Goal: Information Seeking & Learning: Learn about a topic

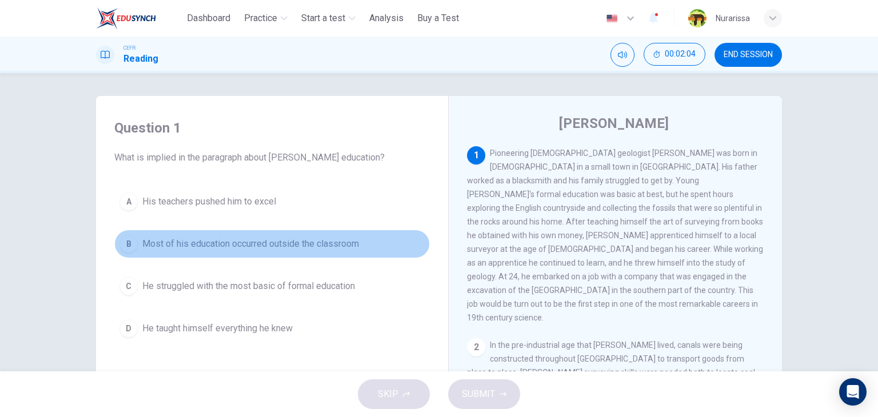
click at [200, 242] on span "Most of his education occurred outside the classroom" at bounding box center [250, 244] width 217 height 14
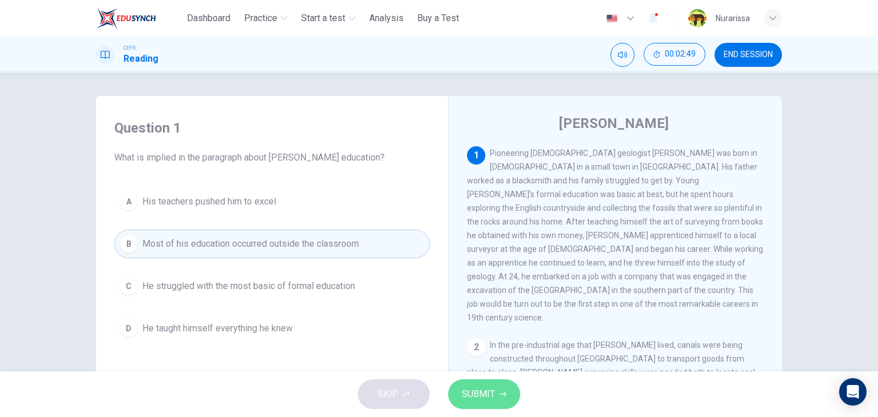
click at [486, 383] on button "SUBMIT" at bounding box center [484, 395] width 72 height 30
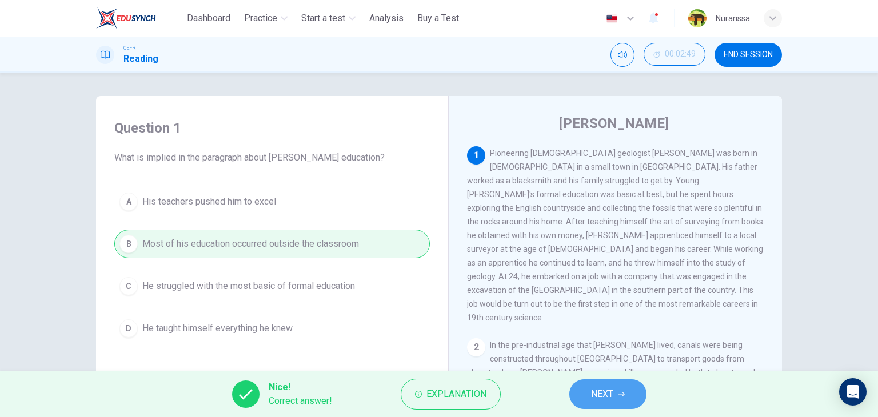
click at [604, 394] on span "NEXT" at bounding box center [602, 394] width 22 height 16
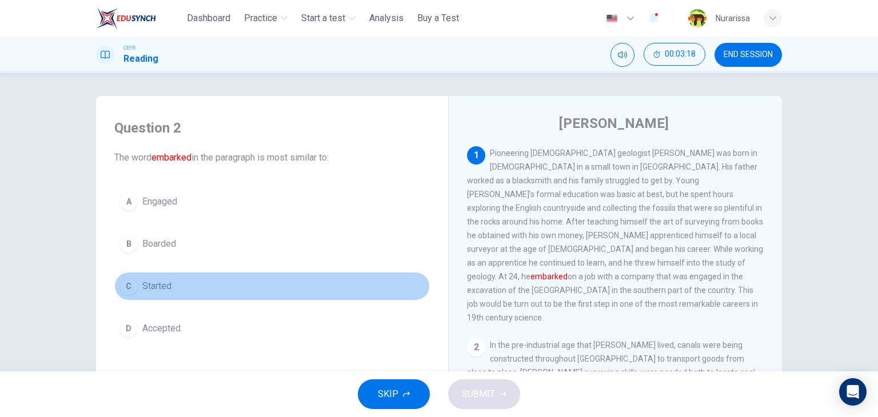
click at [204, 298] on button "C Started" at bounding box center [271, 286] width 315 height 29
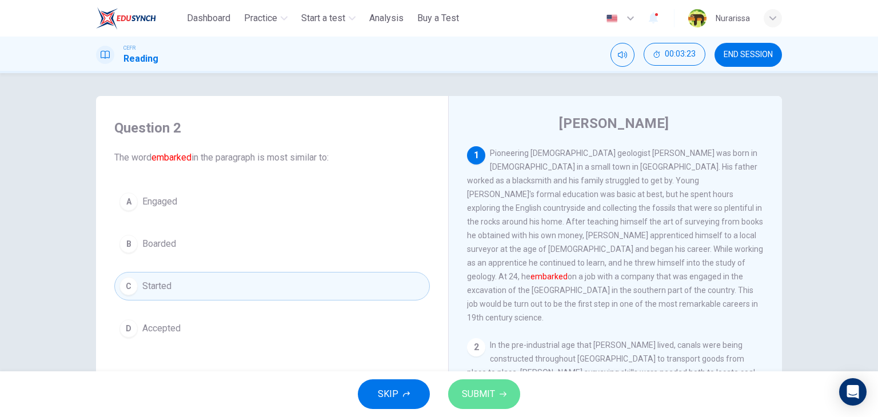
click at [496, 387] on button "SUBMIT" at bounding box center [484, 395] width 72 height 30
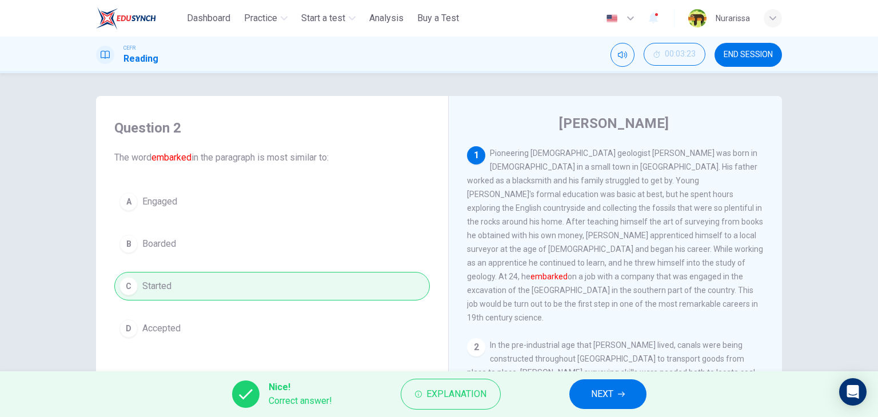
click at [609, 387] on span "NEXT" at bounding box center [602, 394] width 22 height 16
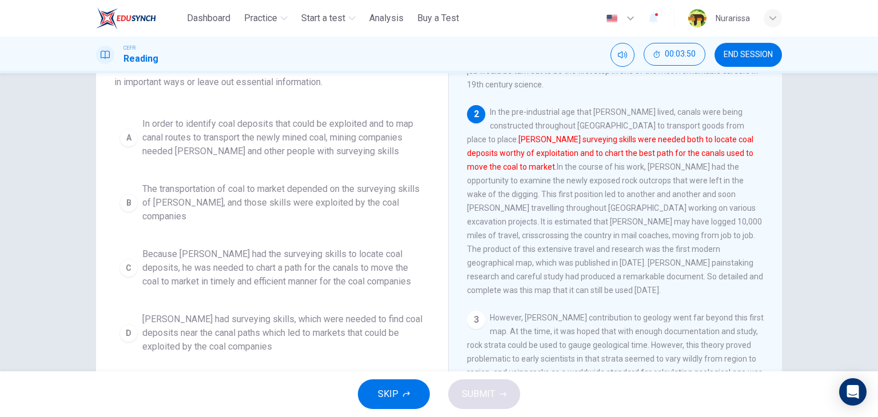
scroll to position [105, 0]
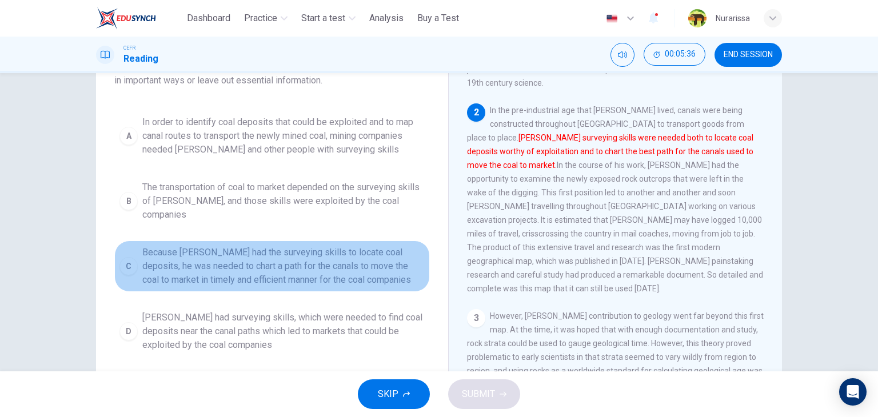
click at [360, 261] on span "Because [PERSON_NAME] had the surveying skills to locate coal deposits, he was …" at bounding box center [283, 266] width 282 height 41
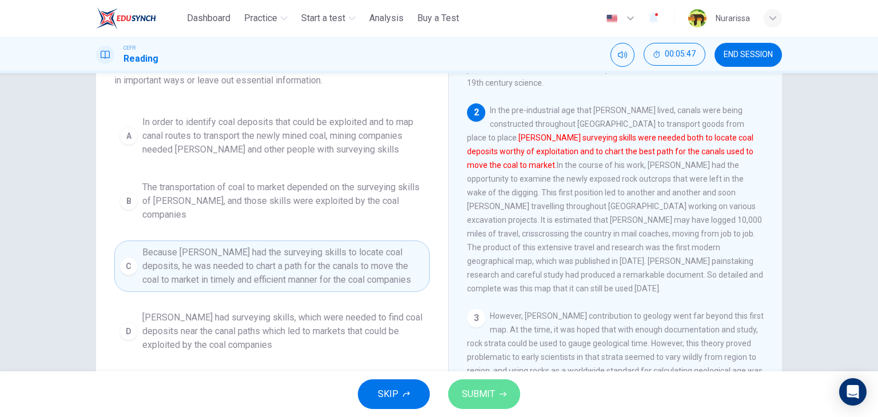
click at [485, 382] on button "SUBMIT" at bounding box center [484, 395] width 72 height 30
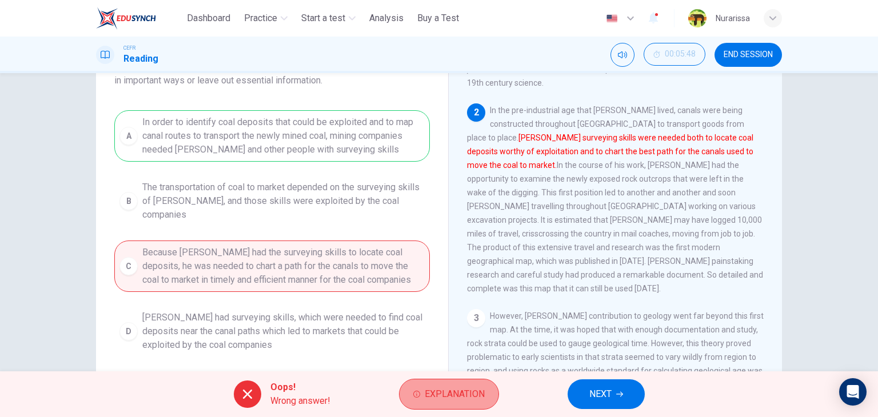
click at [436, 381] on button "Explanation" at bounding box center [449, 394] width 100 height 31
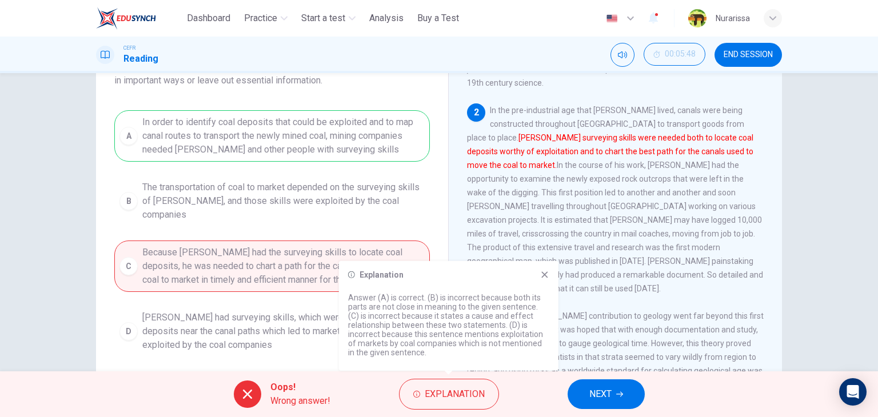
click at [544, 273] on icon at bounding box center [544, 274] width 9 height 9
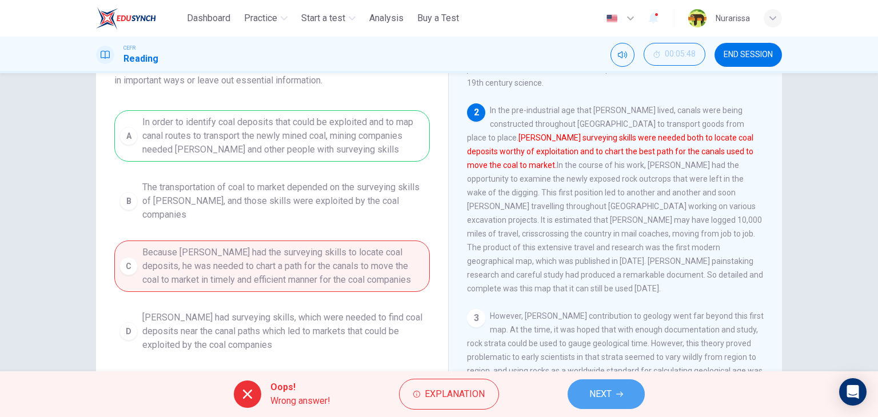
click at [597, 394] on span "NEXT" at bounding box center [600, 394] width 22 height 16
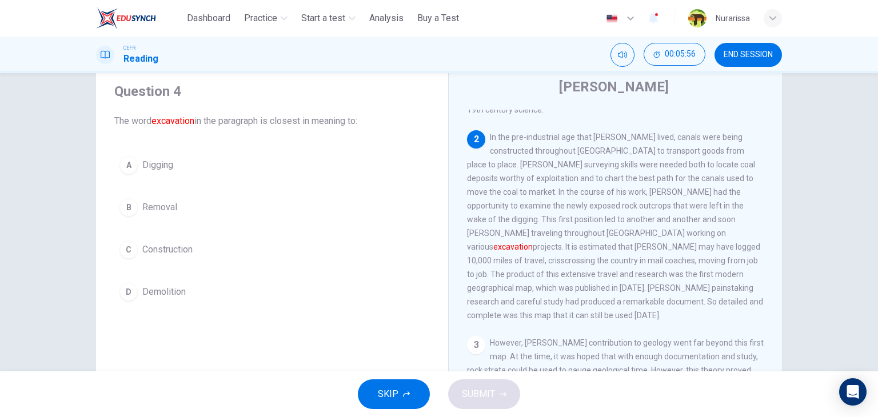
scroll to position [171, 0]
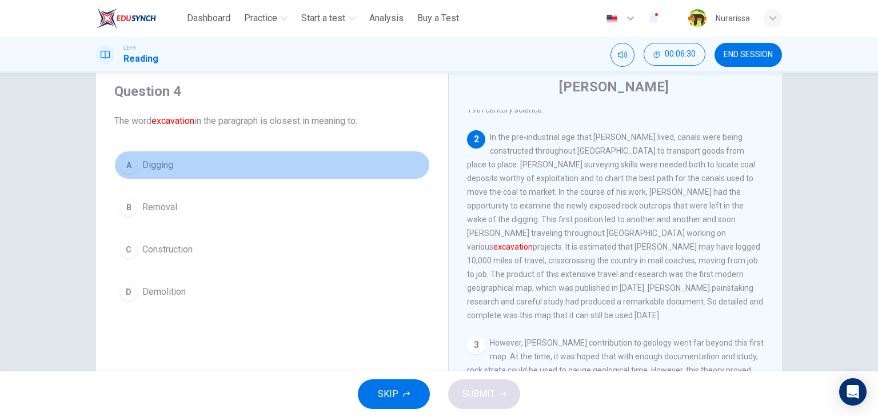
click at [163, 152] on button "A Digging" at bounding box center [271, 165] width 315 height 29
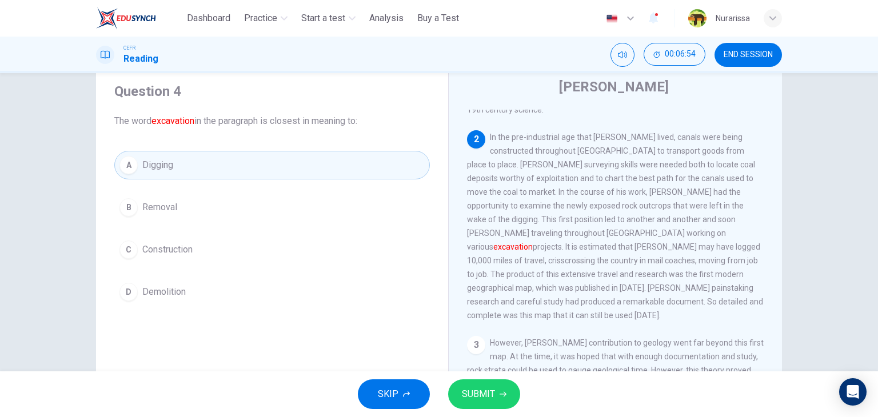
click at [490, 389] on span "SUBMIT" at bounding box center [478, 394] width 33 height 16
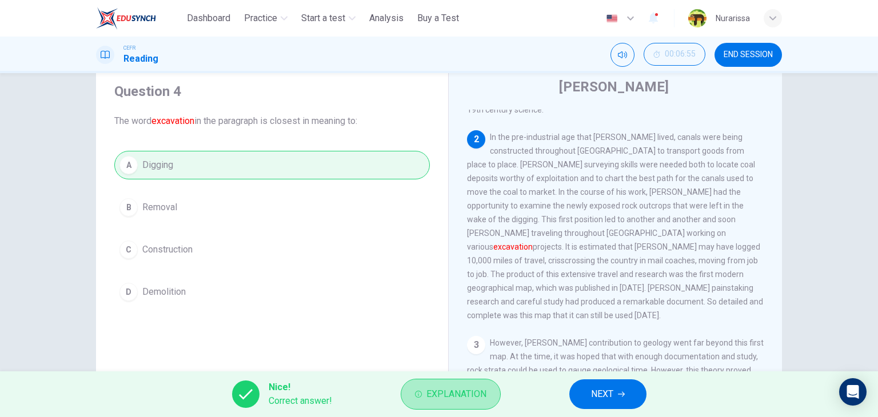
click at [452, 392] on span "Explanation" at bounding box center [456, 394] width 60 height 16
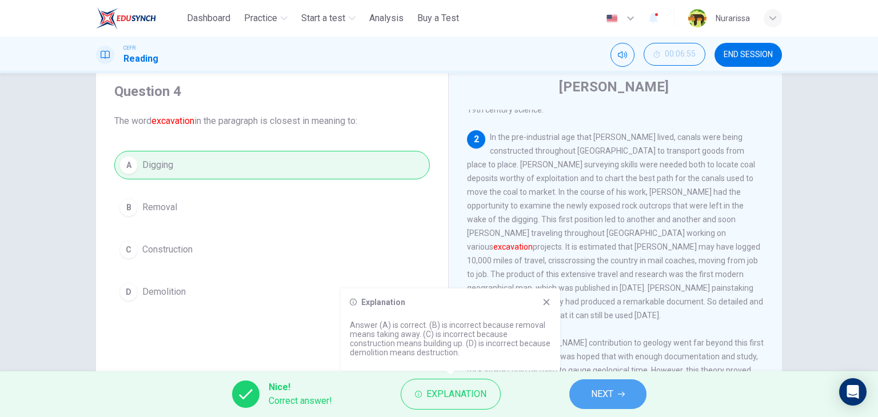
click at [612, 384] on button "NEXT" at bounding box center [607, 395] width 77 height 30
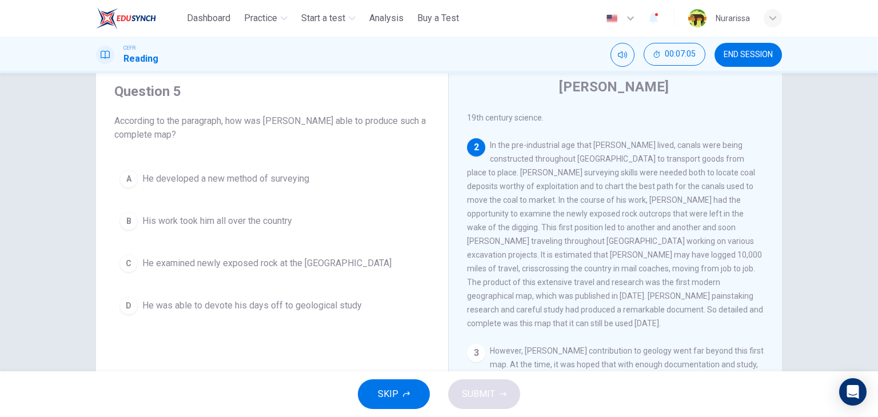
scroll to position [162, 0]
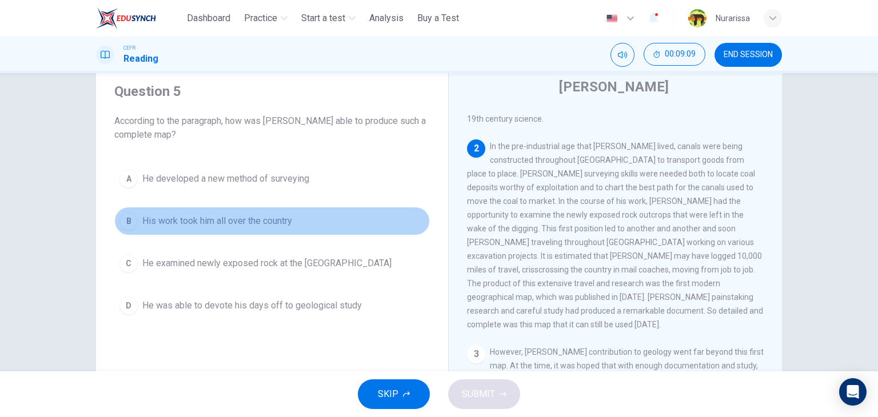
click at [304, 231] on button "B His work took him all over the country" at bounding box center [271, 221] width 315 height 29
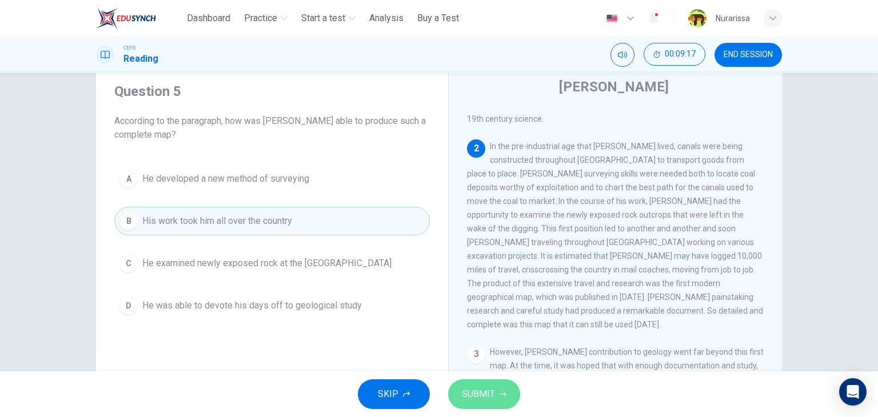
click at [490, 392] on span "SUBMIT" at bounding box center [478, 394] width 33 height 16
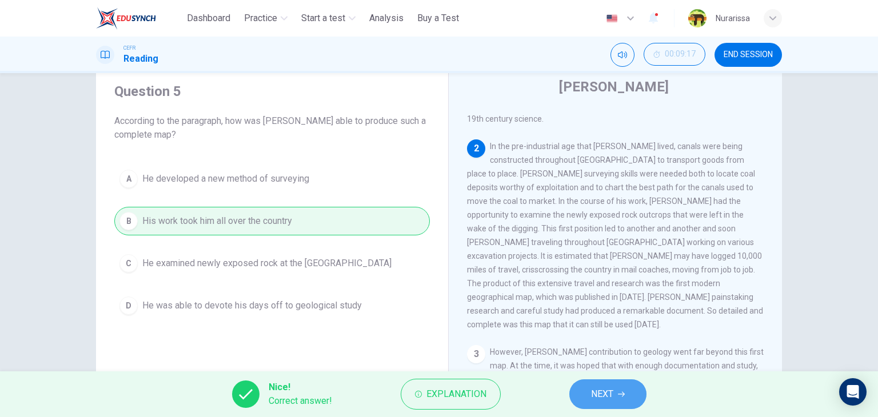
click at [575, 388] on button "NEXT" at bounding box center [607, 395] width 77 height 30
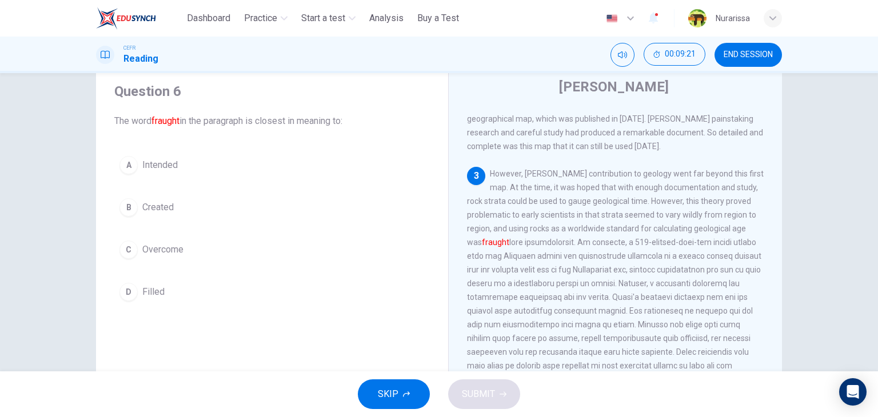
scroll to position [342, 0]
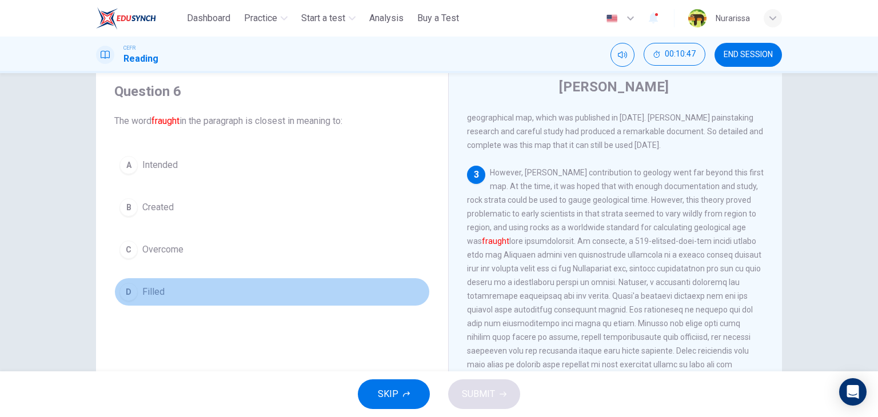
click at [193, 279] on button "D Filled" at bounding box center [271, 292] width 315 height 29
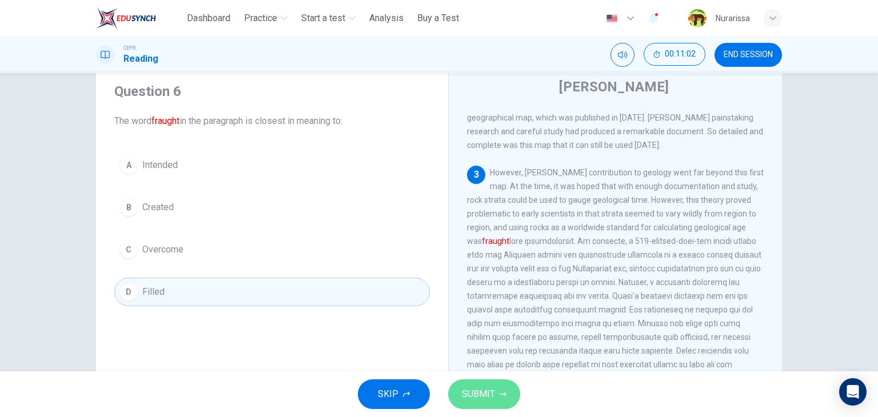
click at [496, 402] on button "SUBMIT" at bounding box center [484, 395] width 72 height 30
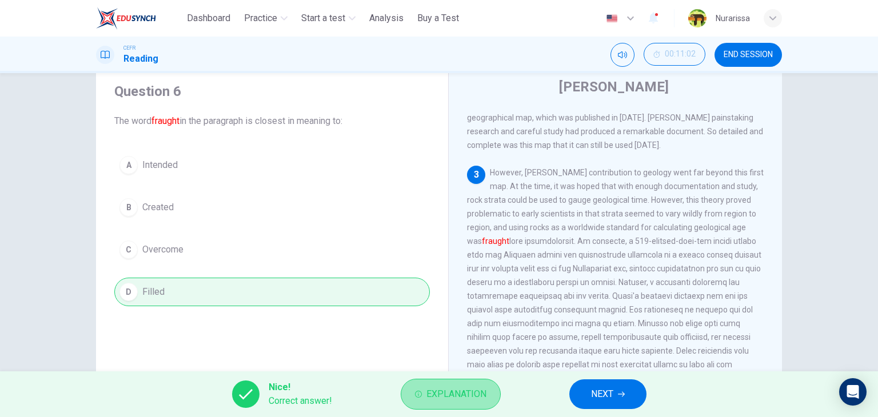
click at [468, 407] on button "Explanation" at bounding box center [451, 394] width 100 height 31
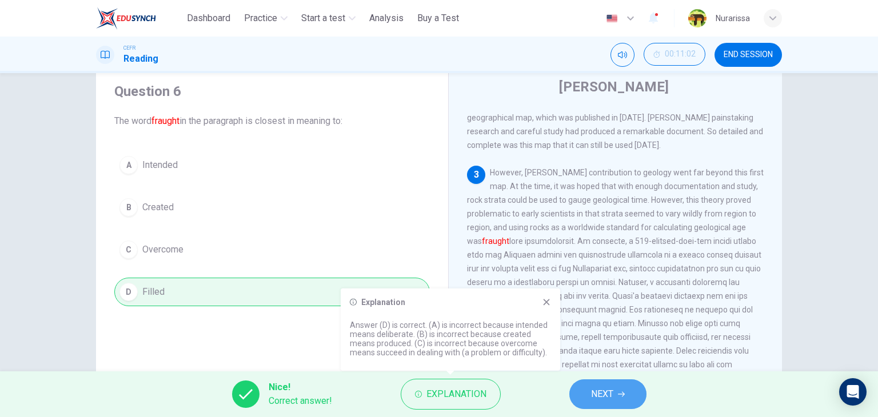
click at [597, 381] on button "NEXT" at bounding box center [607, 395] width 77 height 30
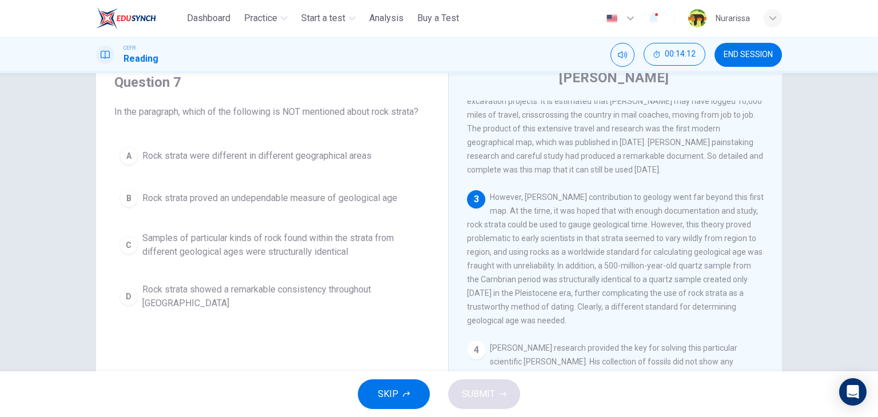
scroll to position [309, 0]
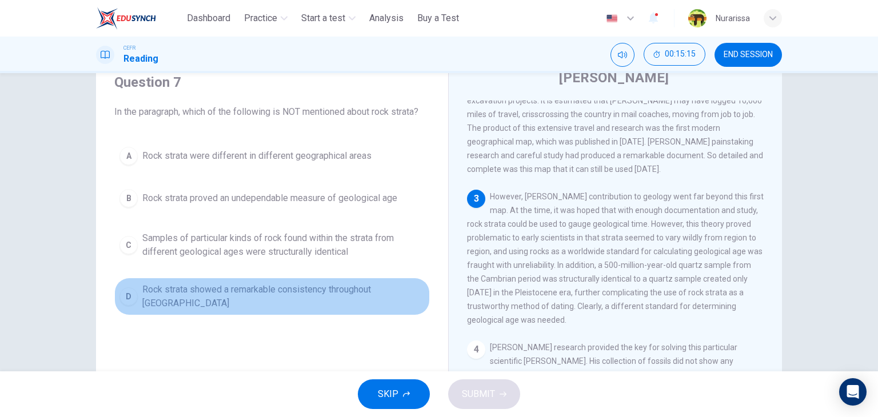
click at [270, 299] on button "D Rock strata showed a remarkable consistency throughout [GEOGRAPHIC_DATA]" at bounding box center [271, 297] width 315 height 38
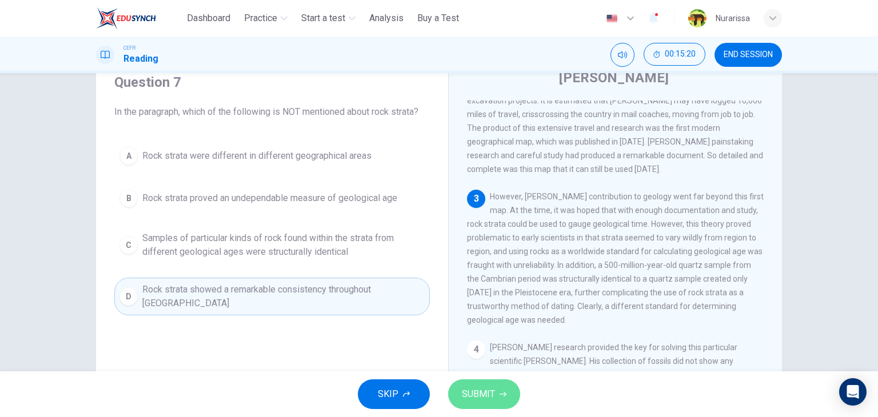
click at [502, 397] on icon "button" at bounding box center [503, 394] width 7 height 7
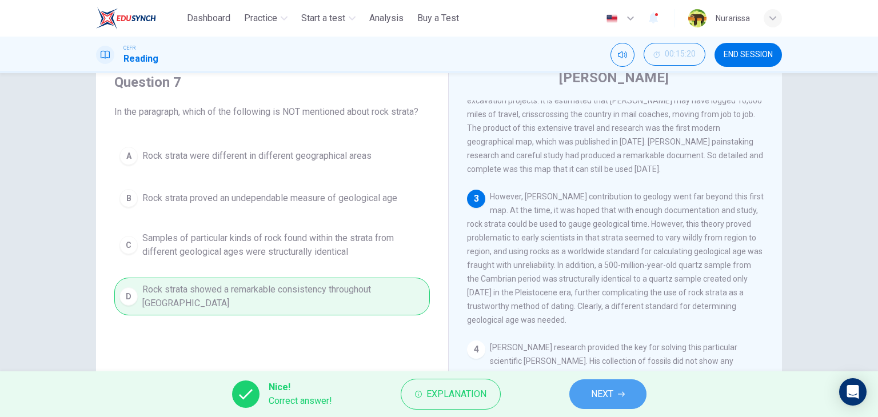
click at [624, 385] on button "NEXT" at bounding box center [607, 395] width 77 height 30
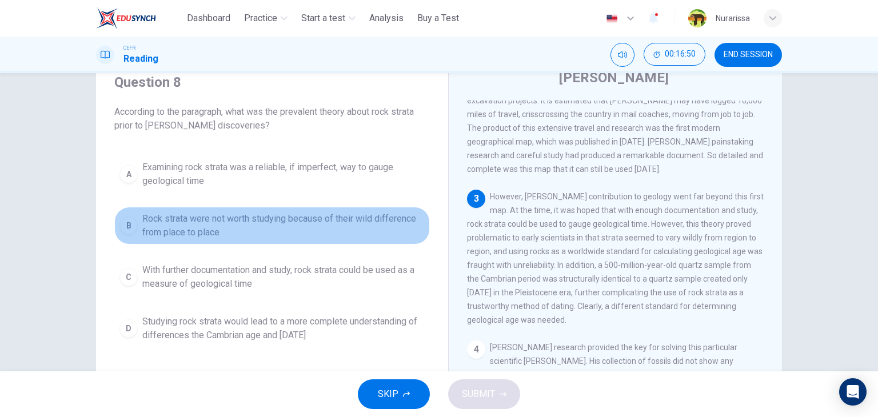
click at [324, 221] on span "Rock strata were not worth studying because of their wild difference from place…" at bounding box center [283, 225] width 282 height 27
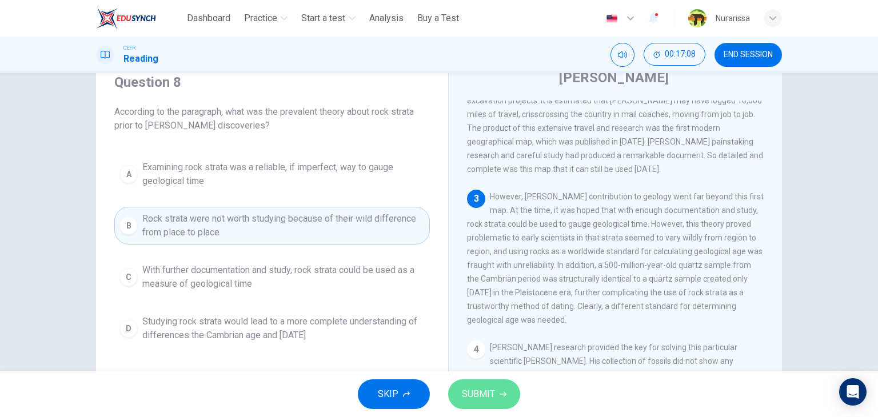
click at [509, 402] on button "SUBMIT" at bounding box center [484, 395] width 72 height 30
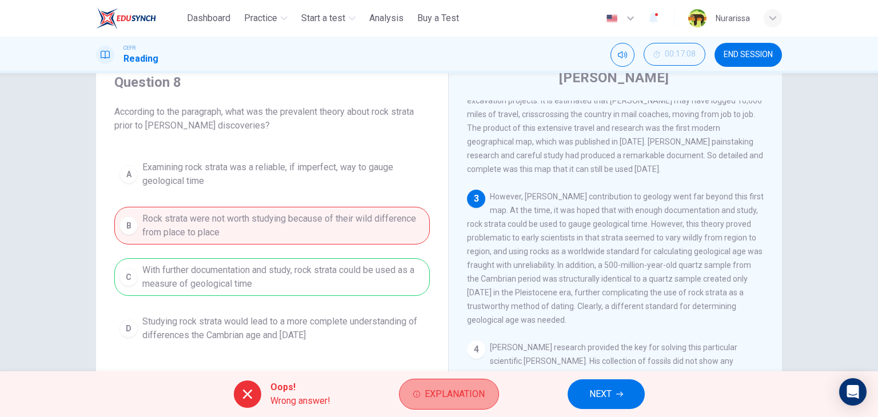
click at [455, 384] on button "Explanation" at bounding box center [449, 394] width 100 height 31
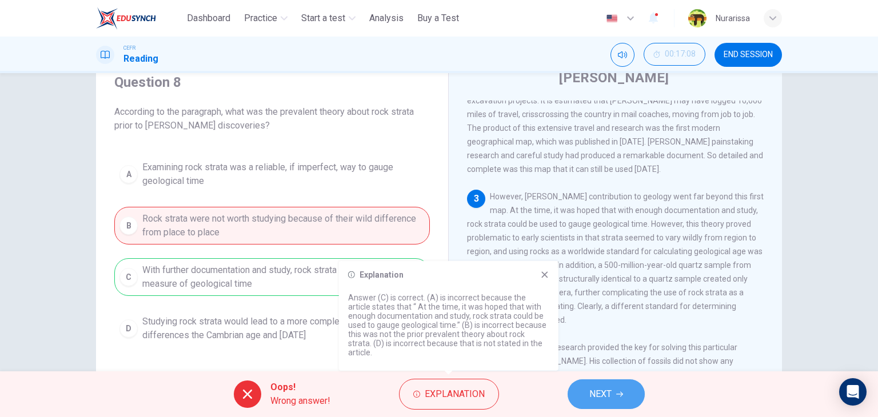
click at [588, 392] on button "NEXT" at bounding box center [606, 395] width 77 height 30
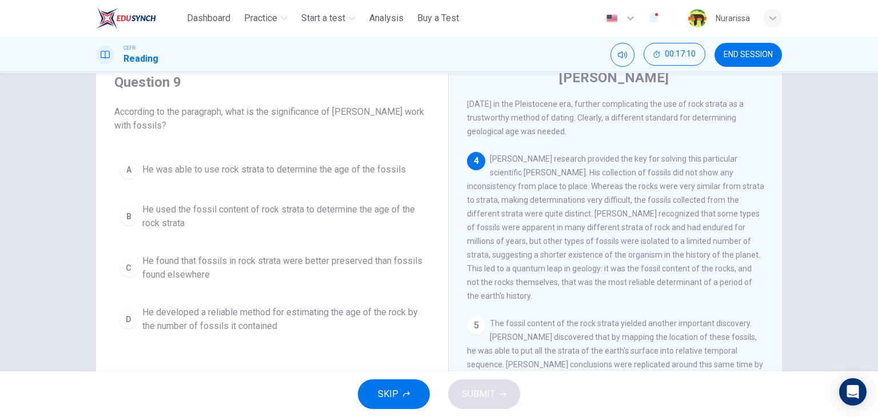
scroll to position [498, 0]
click at [326, 220] on span "He used the fossil content of rock strata to determine the age of the rock stra…" at bounding box center [283, 216] width 282 height 27
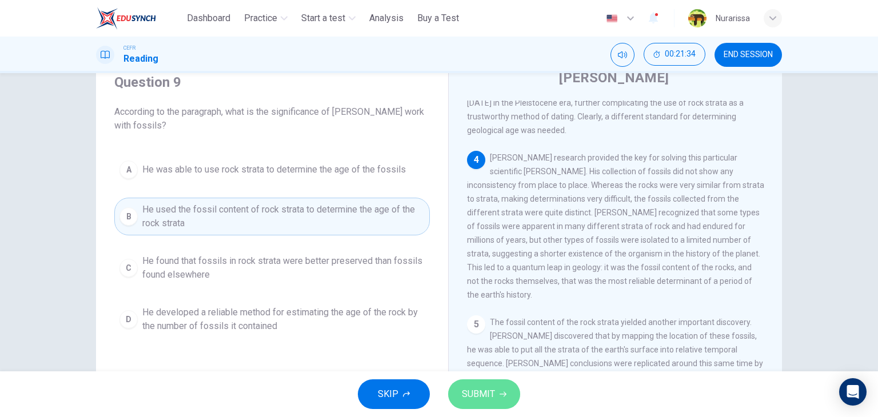
click at [482, 381] on button "SUBMIT" at bounding box center [484, 395] width 72 height 30
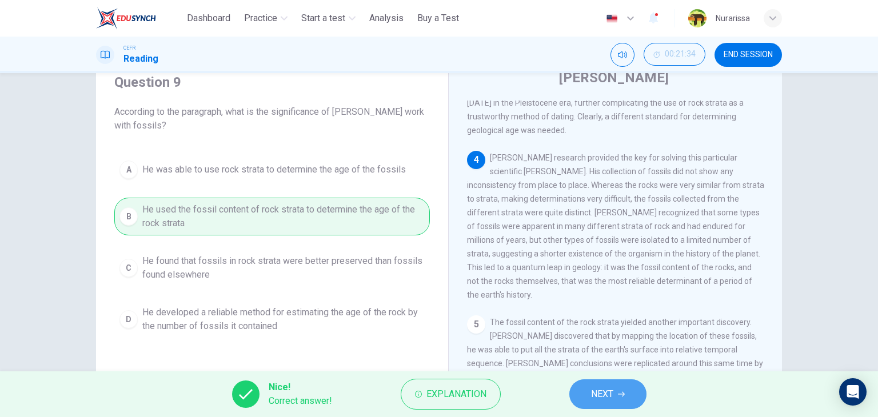
click at [591, 397] on span "NEXT" at bounding box center [602, 394] width 22 height 16
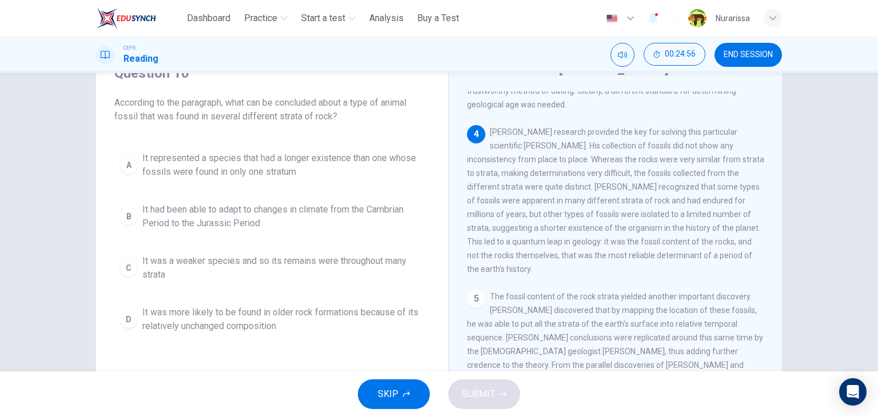
scroll to position [54, 0]
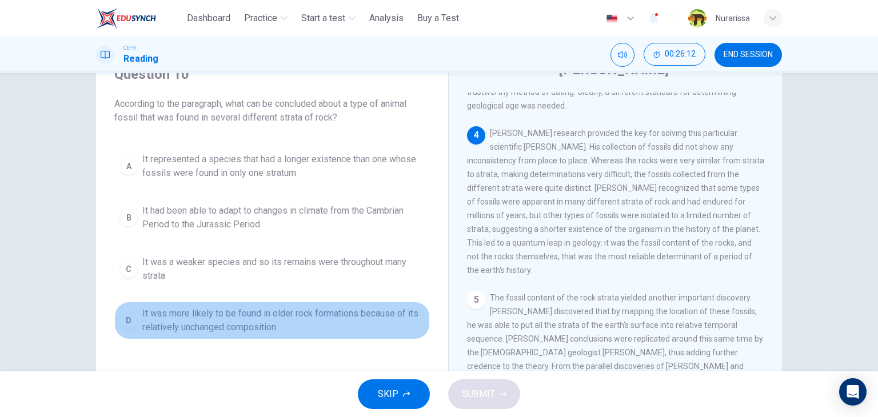
click at [326, 303] on button "D It was more likely to be found in older rock formations because of its relati…" at bounding box center [271, 321] width 315 height 38
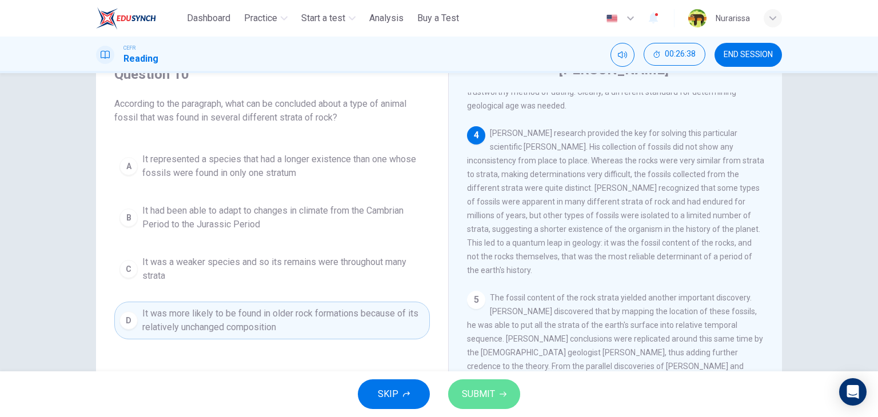
click at [480, 384] on button "SUBMIT" at bounding box center [484, 395] width 72 height 30
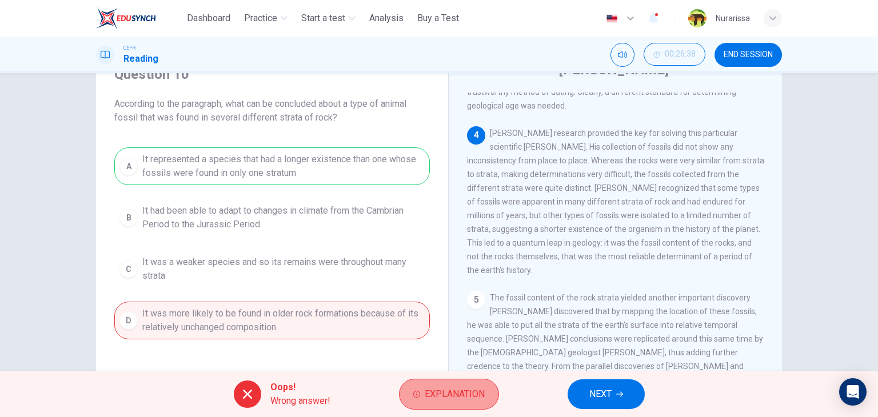
click at [444, 408] on button "Explanation" at bounding box center [449, 394] width 100 height 31
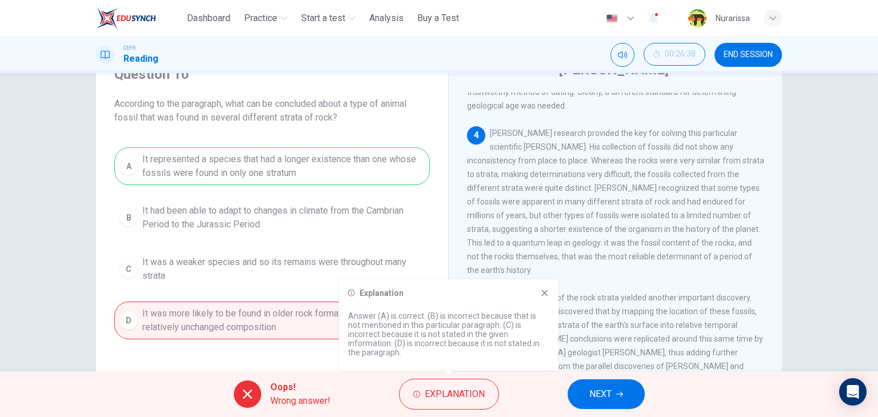
click at [537, 295] on div "Explanation Answer (A) is correct. (B) is incorrect because that is not mention…" at bounding box center [448, 324] width 219 height 91
click at [542, 293] on div "Explanation Answer (A) is correct. (B) is incorrect because that is not mention…" at bounding box center [448, 324] width 219 height 91
click at [549, 309] on div "Explanation Answer (A) is correct. (B) is incorrect because that is not mention…" at bounding box center [448, 324] width 219 height 91
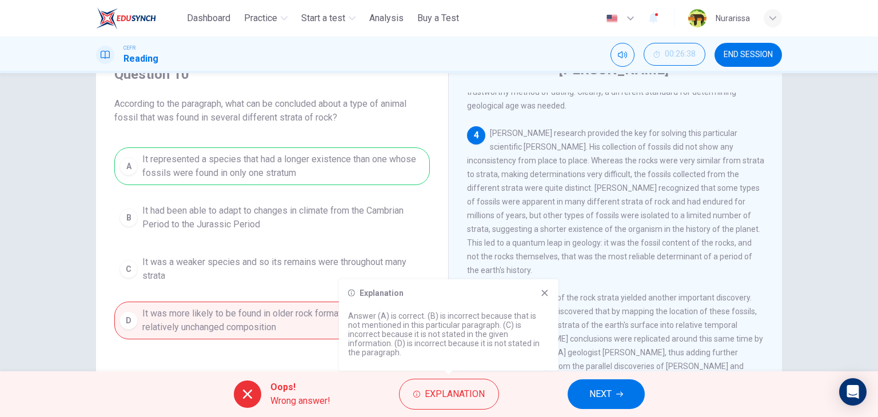
click at [549, 309] on div "Explanation Answer (A) is correct. (B) is incorrect because that is not mention…" at bounding box center [448, 324] width 219 height 91
click at [547, 298] on icon at bounding box center [544, 293] width 9 height 9
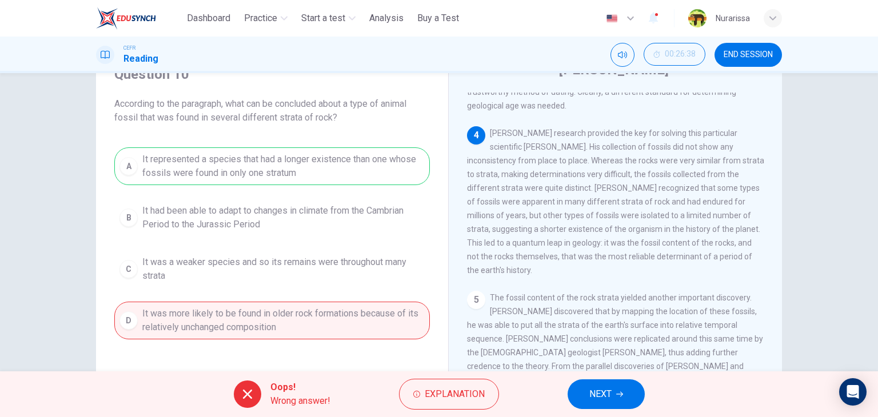
scroll to position [145, 0]
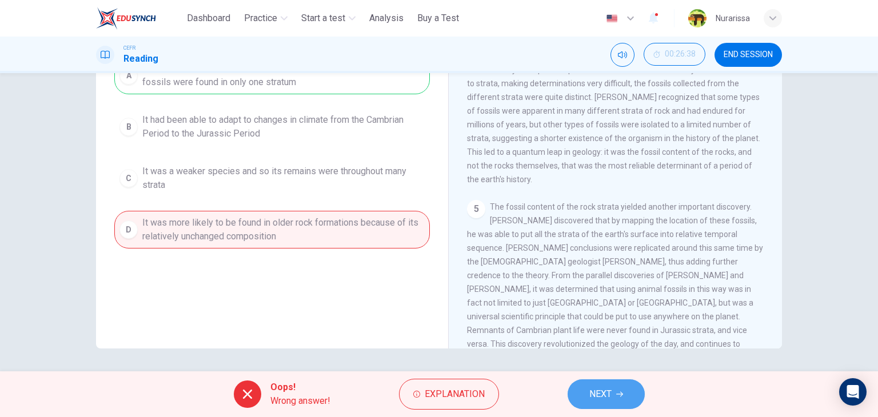
click at [584, 402] on button "NEXT" at bounding box center [606, 395] width 77 height 30
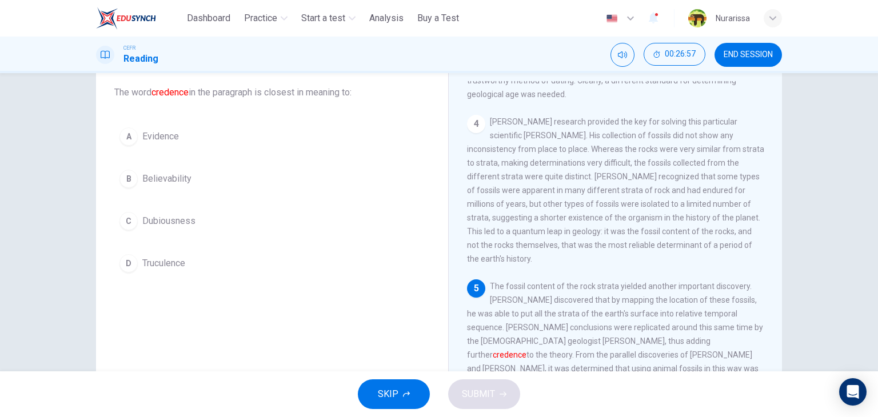
scroll to position [65, 0]
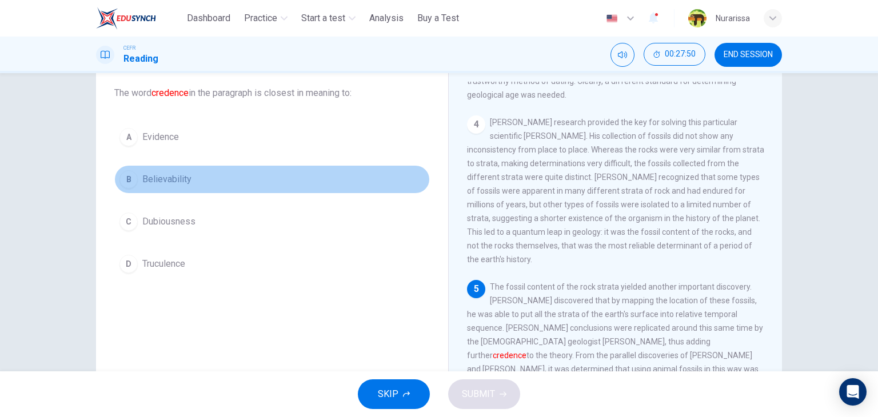
click at [209, 181] on button "B Believability" at bounding box center [271, 179] width 315 height 29
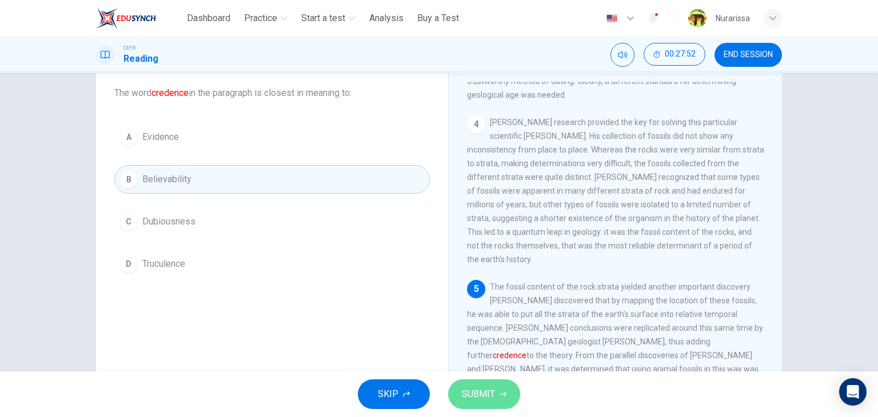
click at [503, 390] on button "SUBMIT" at bounding box center [484, 395] width 72 height 30
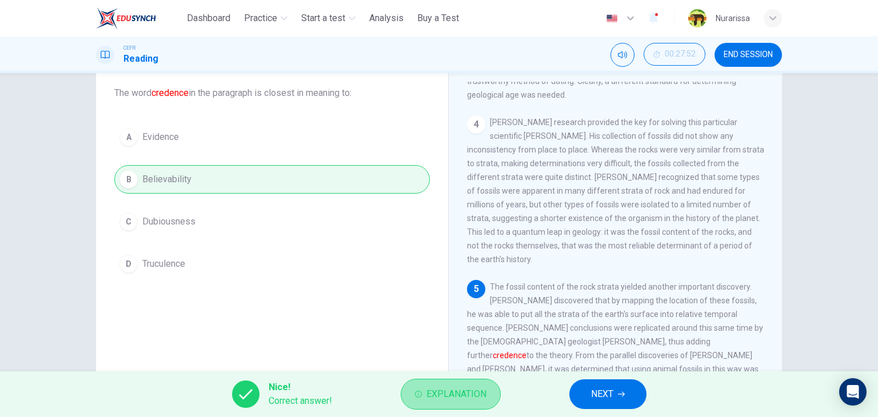
click at [482, 393] on span "Explanation" at bounding box center [456, 394] width 60 height 16
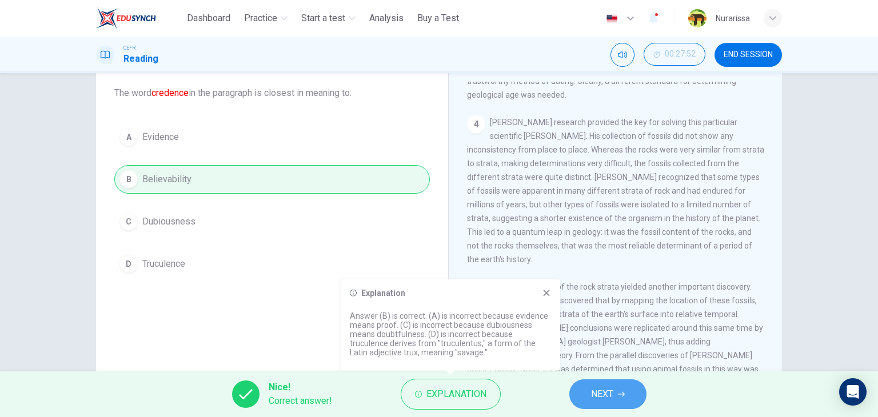
click at [597, 390] on span "NEXT" at bounding box center [602, 394] width 22 height 16
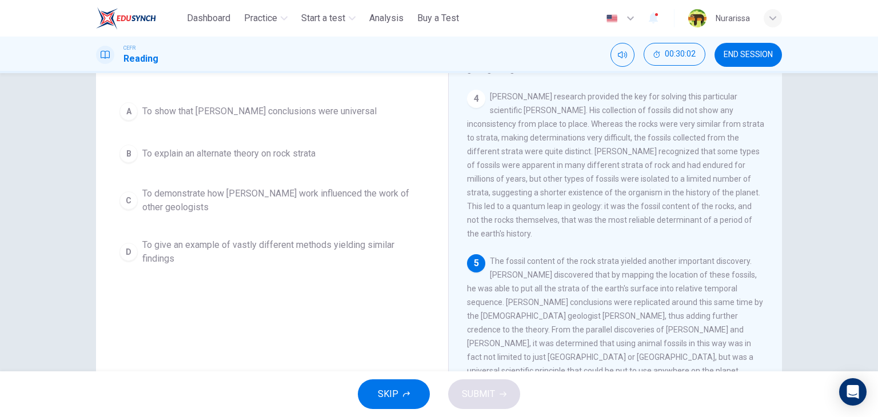
scroll to position [90, 0]
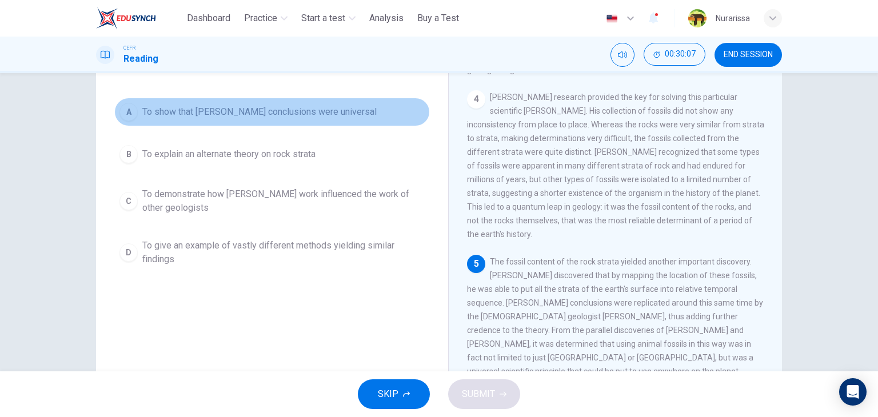
click at [253, 112] on span "To show that [PERSON_NAME] conclusions were universal" at bounding box center [259, 112] width 234 height 14
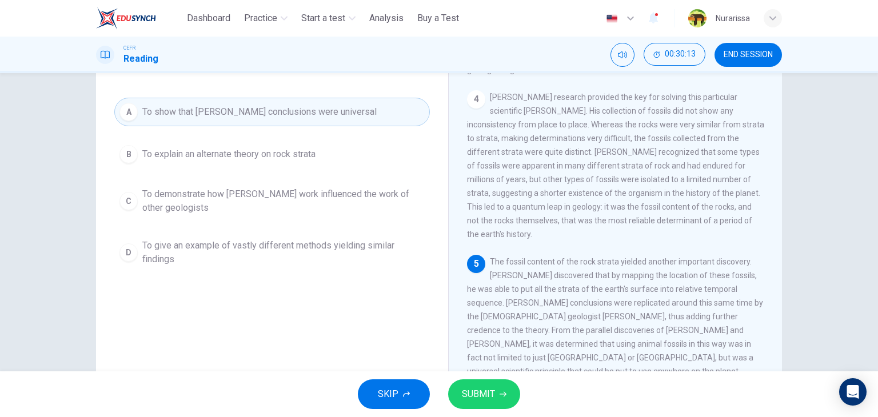
click at [397, 291] on div "Question 12 In the paragraph, why does the reading mention the work of [PERSON_…" at bounding box center [272, 211] width 334 height 386
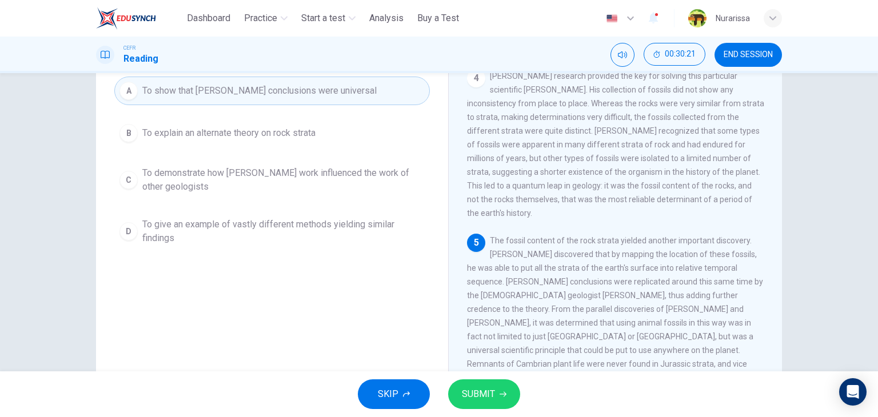
scroll to position [112, 0]
click at [475, 408] on button "SUBMIT" at bounding box center [484, 395] width 72 height 30
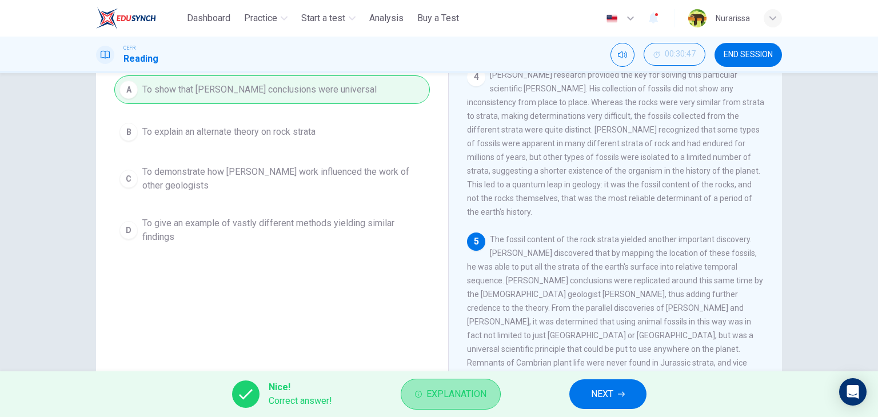
click at [466, 398] on span "Explanation" at bounding box center [456, 394] width 60 height 16
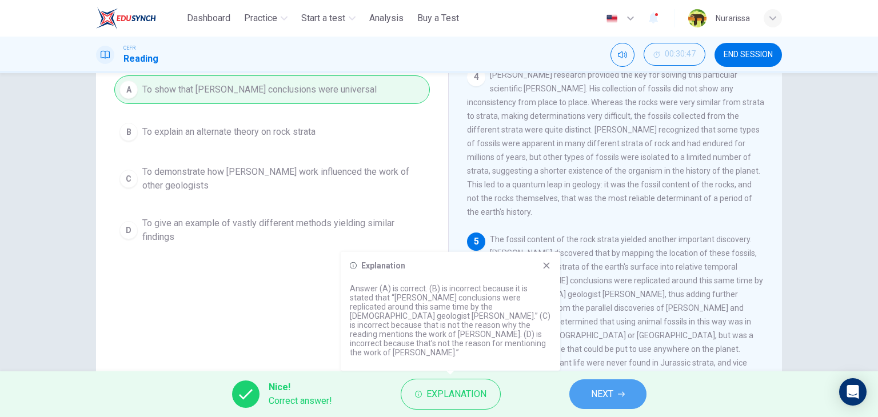
click at [569, 396] on button "NEXT" at bounding box center [607, 395] width 77 height 30
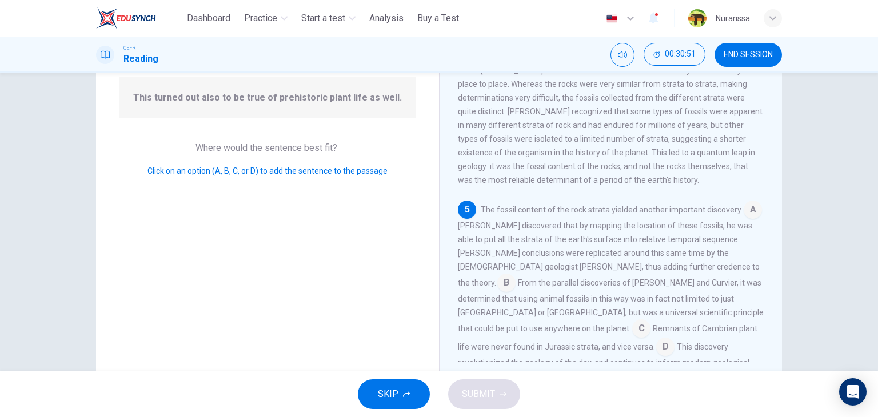
scroll to position [114, 0]
click at [650, 320] on input at bounding box center [641, 329] width 18 height 18
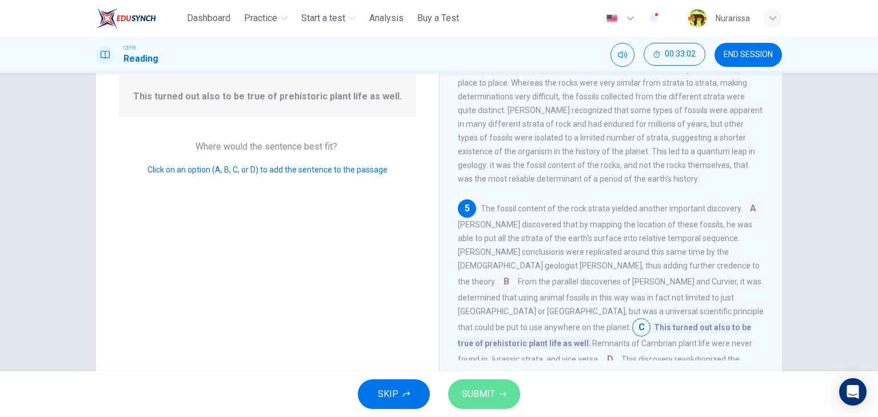
click at [496, 390] on button "SUBMIT" at bounding box center [484, 395] width 72 height 30
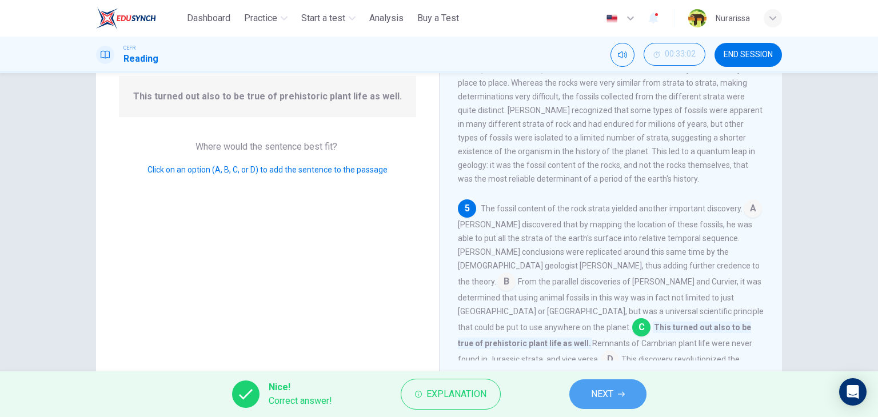
click at [589, 383] on button "NEXT" at bounding box center [607, 395] width 77 height 30
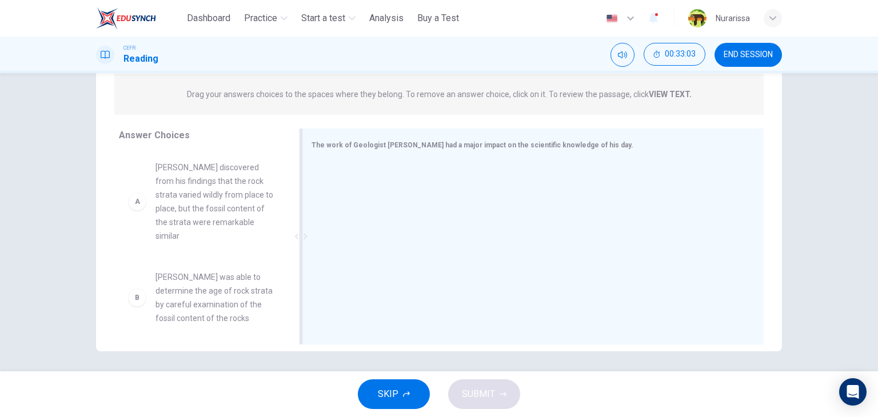
scroll to position [142, 0]
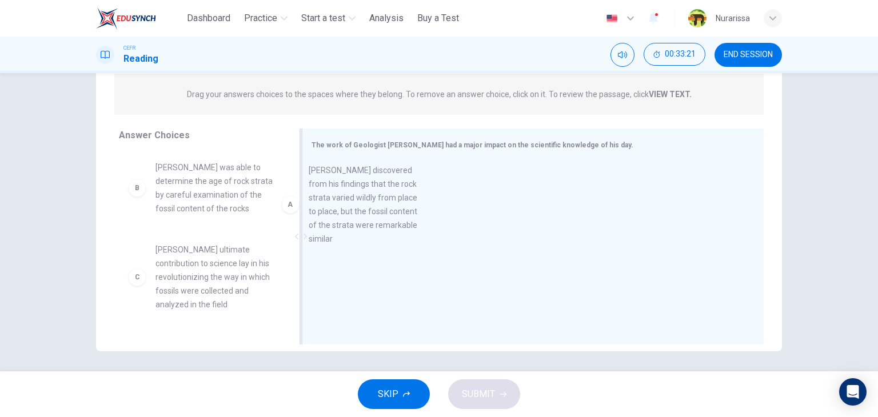
drag, startPoint x: 236, startPoint y: 229, endPoint x: 398, endPoint y: 233, distance: 162.4
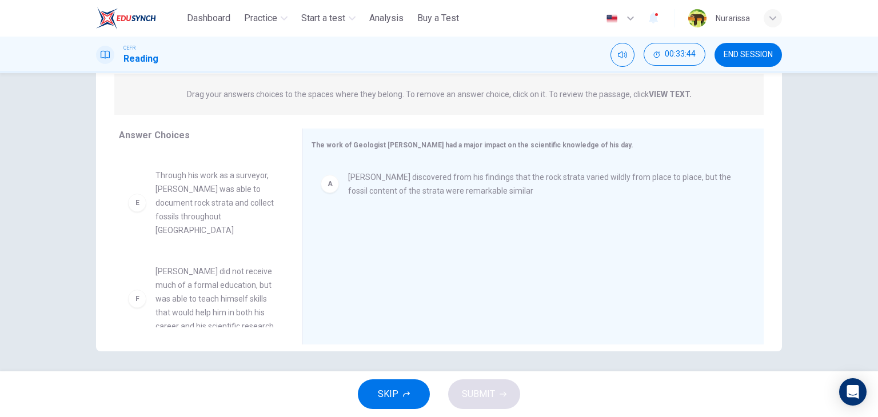
scroll to position [281, 0]
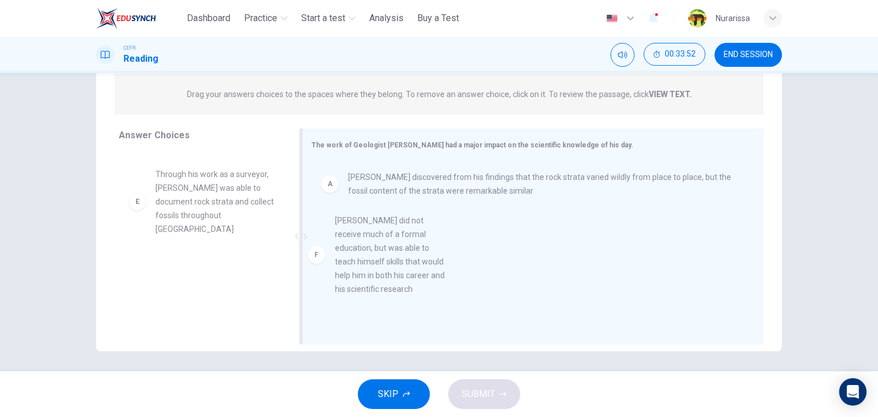
drag, startPoint x: 246, startPoint y: 255, endPoint x: 432, endPoint y: 234, distance: 187.6
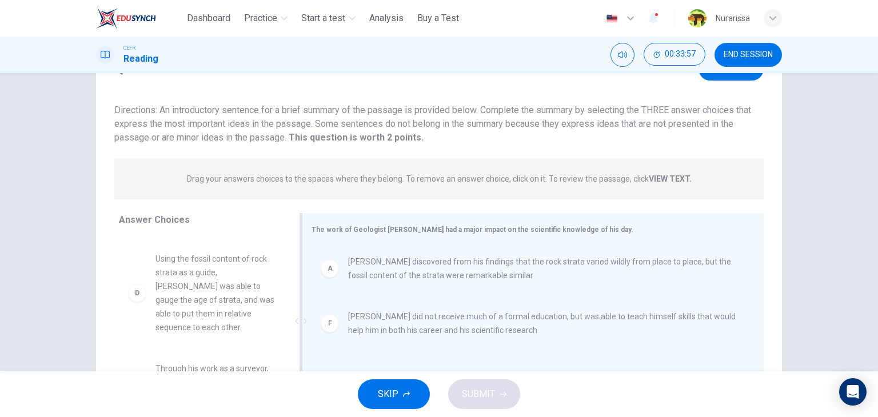
scroll to position [46, 0]
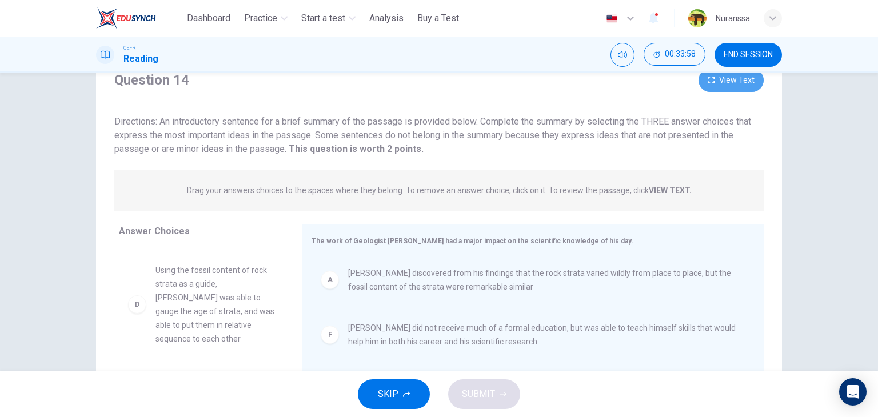
click at [704, 86] on button "View Text" at bounding box center [730, 80] width 65 height 23
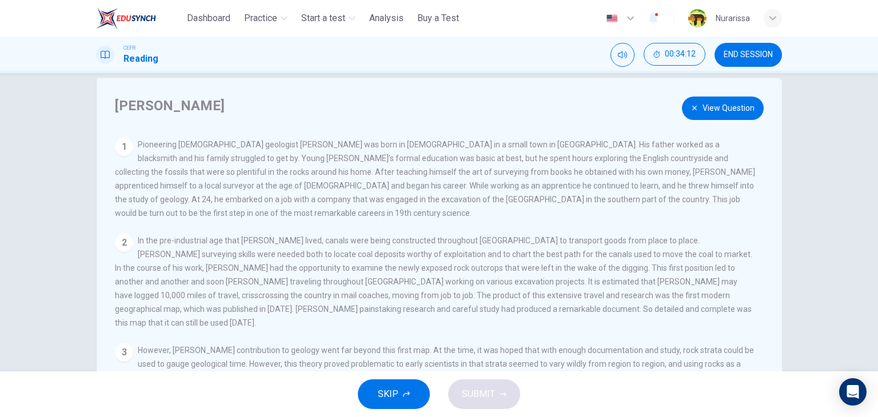
scroll to position [17, 0]
click at [697, 117] on button "View Question" at bounding box center [723, 108] width 82 height 23
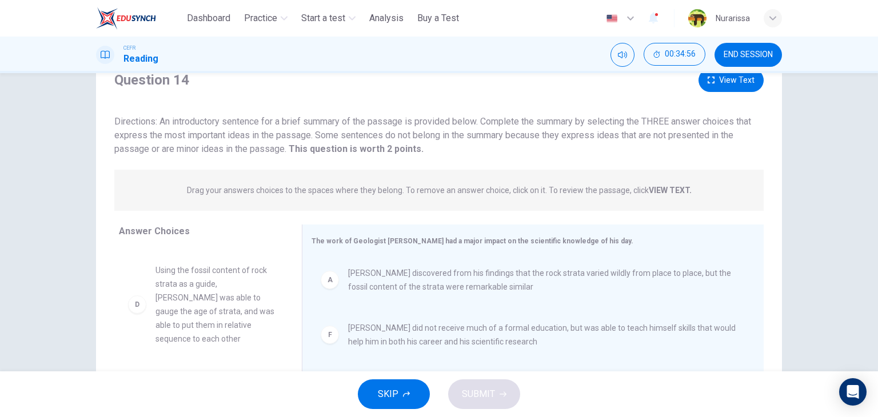
scroll to position [46, 0]
click at [738, 84] on button "View Text" at bounding box center [730, 80] width 65 height 23
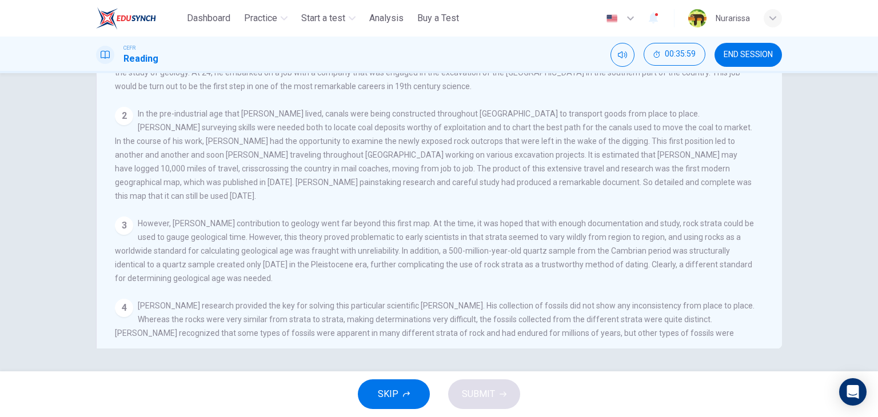
scroll to position [0, 0]
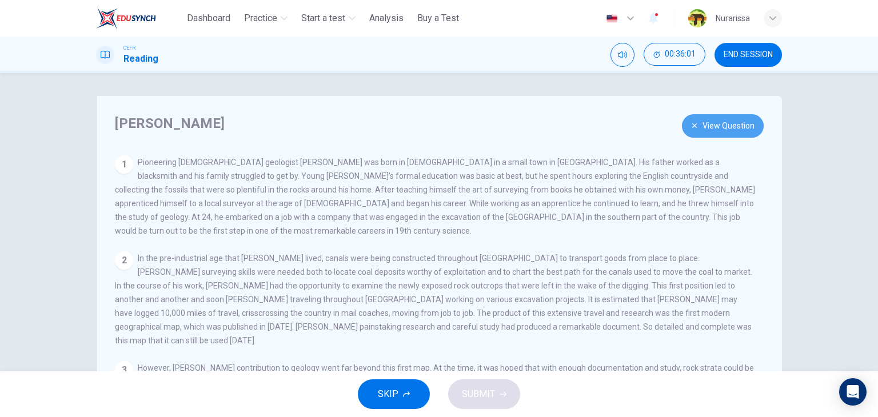
click at [725, 126] on button "View Question" at bounding box center [723, 125] width 82 height 23
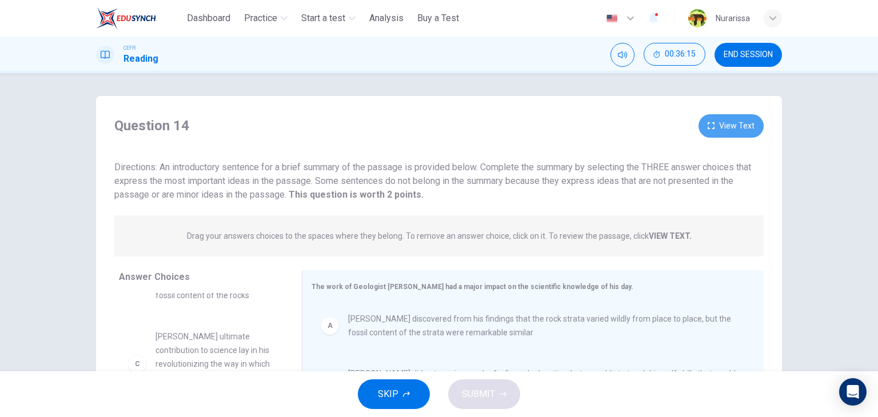
click at [713, 121] on button "View Text" at bounding box center [730, 125] width 65 height 23
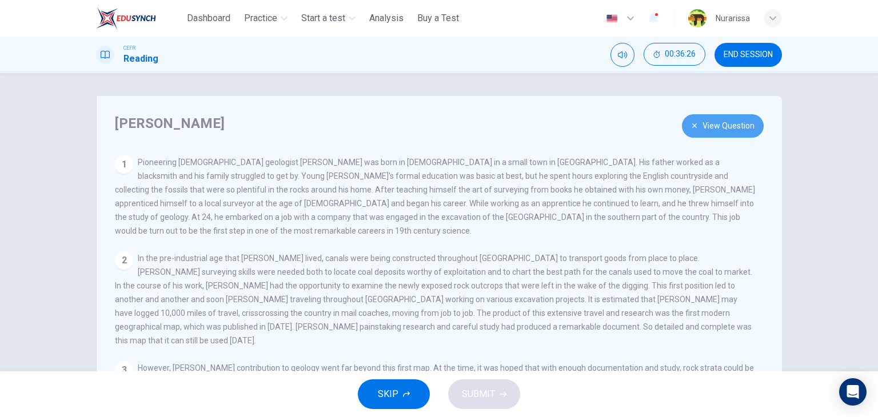
click at [705, 129] on button "View Question" at bounding box center [723, 125] width 82 height 23
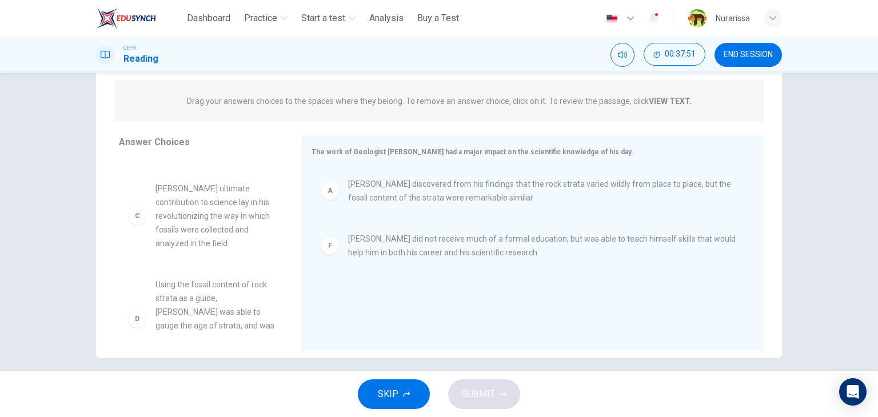
scroll to position [69, 0]
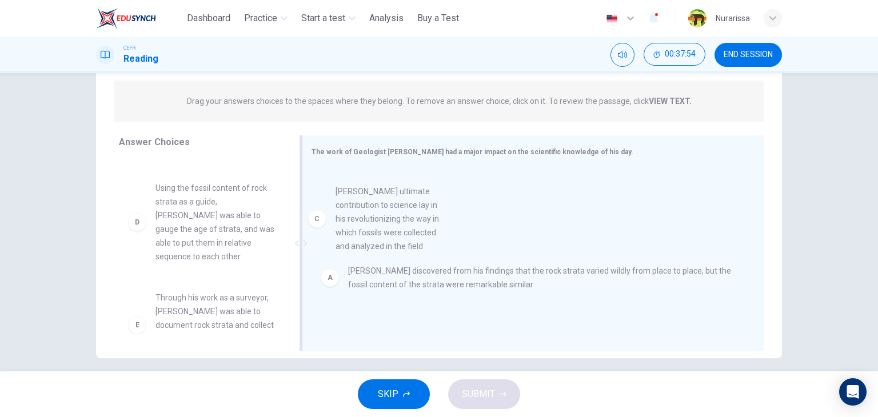
drag, startPoint x: 223, startPoint y: 241, endPoint x: 412, endPoint y: 245, distance: 188.7
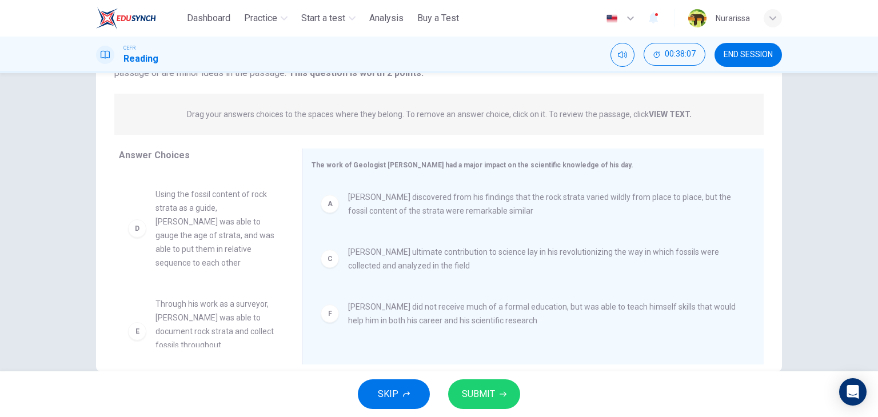
scroll to position [0, 0]
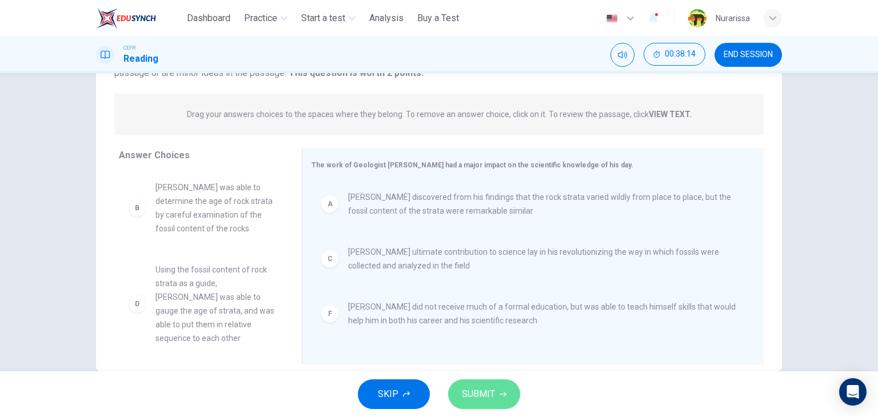
click at [500, 399] on button "SUBMIT" at bounding box center [484, 395] width 72 height 30
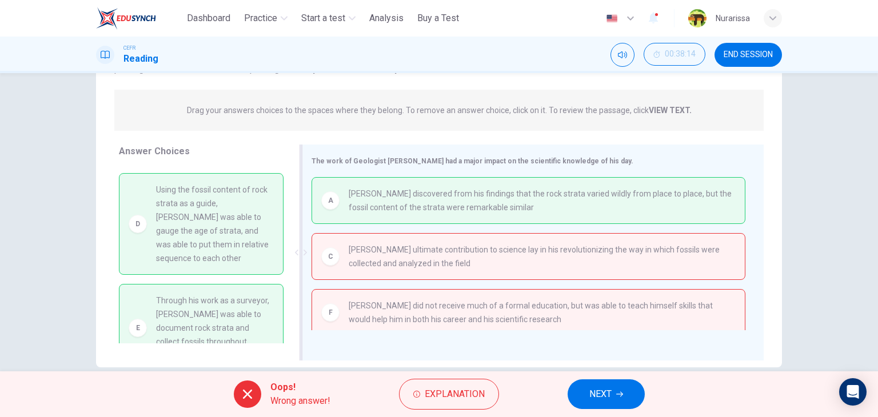
scroll to position [125, 0]
click at [460, 410] on div "Oops! Wrong answer! Explanation NEXT" at bounding box center [439, 395] width 878 height 46
click at [460, 408] on button "Explanation" at bounding box center [449, 394] width 100 height 31
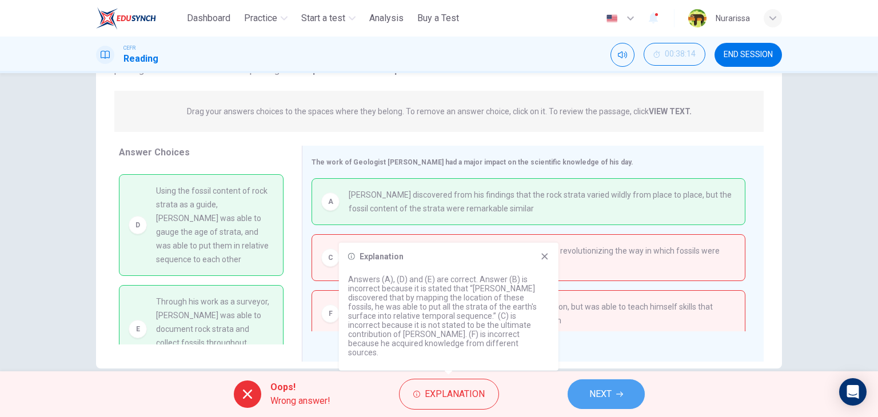
click at [588, 397] on button "NEXT" at bounding box center [606, 395] width 77 height 30
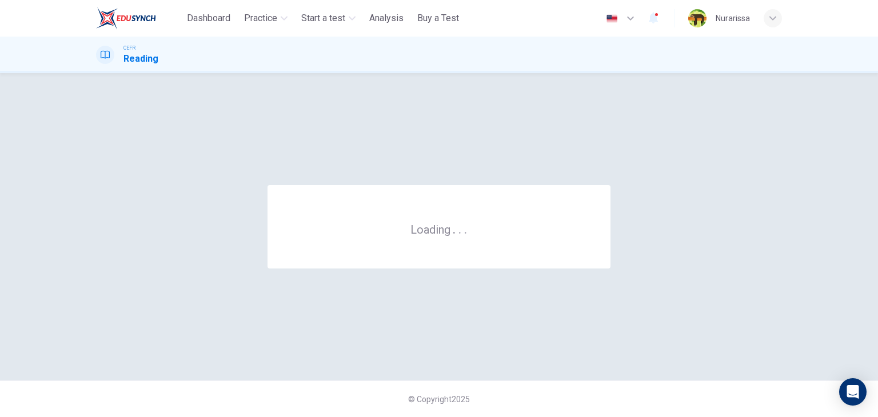
scroll to position [0, 0]
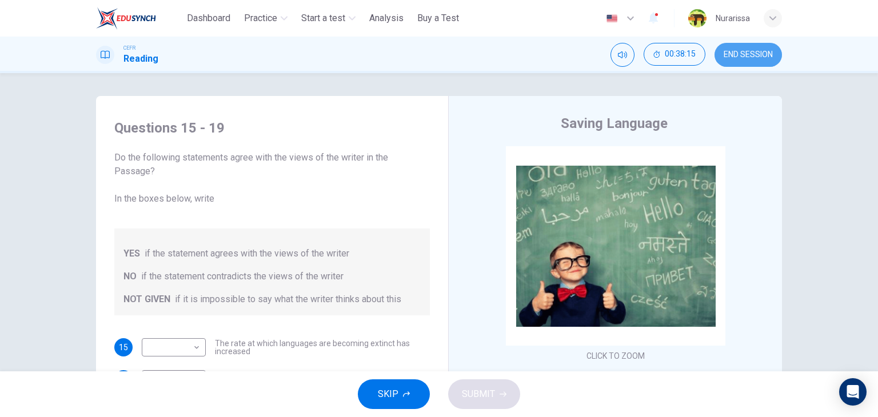
click at [741, 52] on span "END SESSION" at bounding box center [748, 54] width 49 height 9
